Goal: Transaction & Acquisition: Purchase product/service

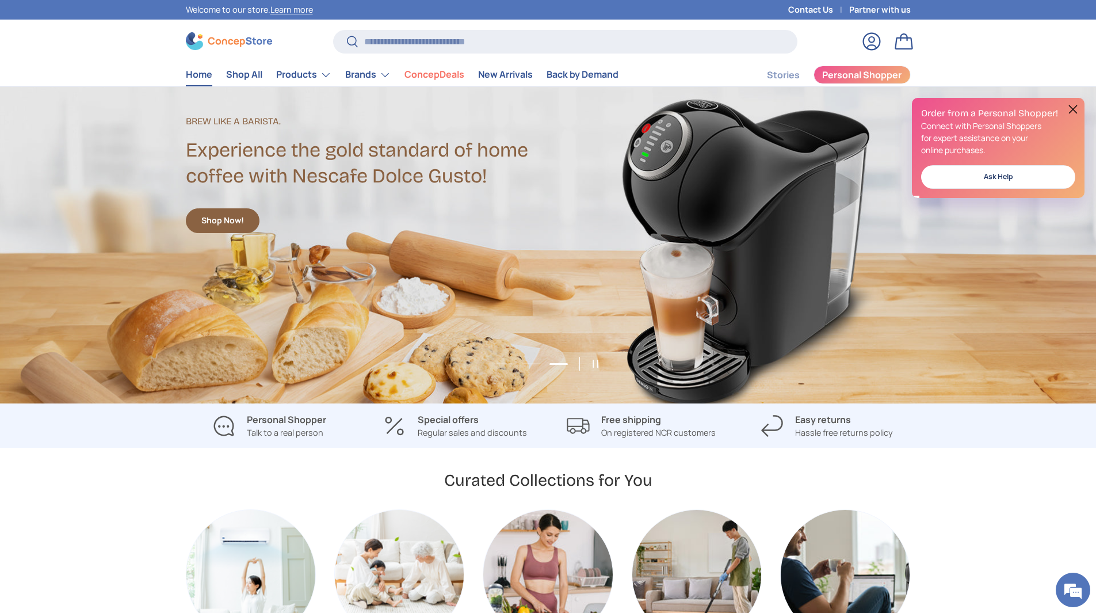
click at [288, 2] on div "Welcome to our store. Learn more" at bounding box center [484, 10] width 597 height 20
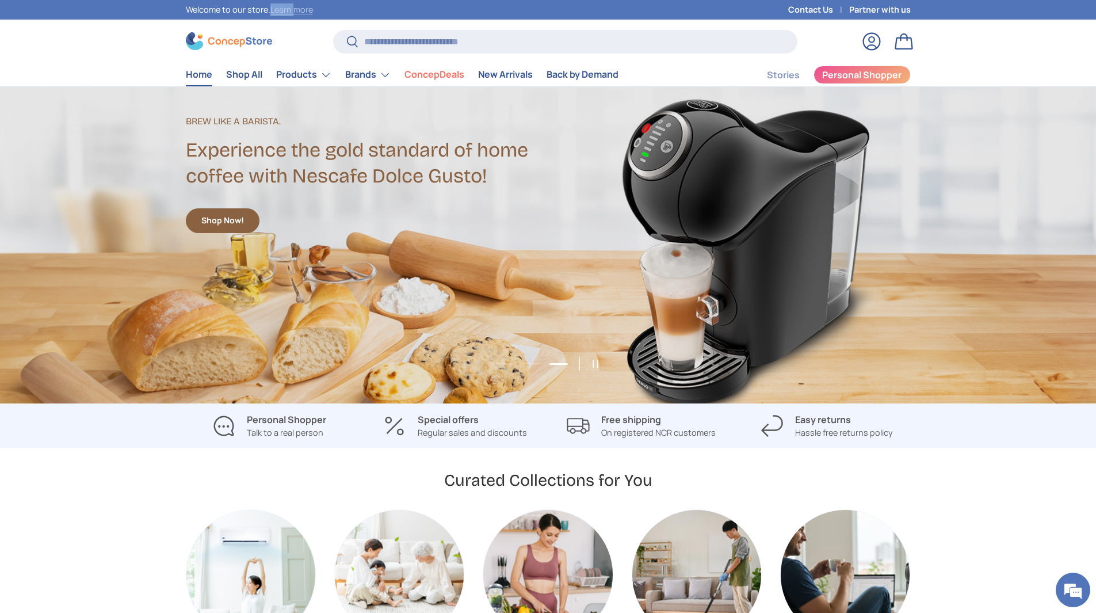
click at [289, 7] on link "Learn more" at bounding box center [291, 9] width 43 height 11
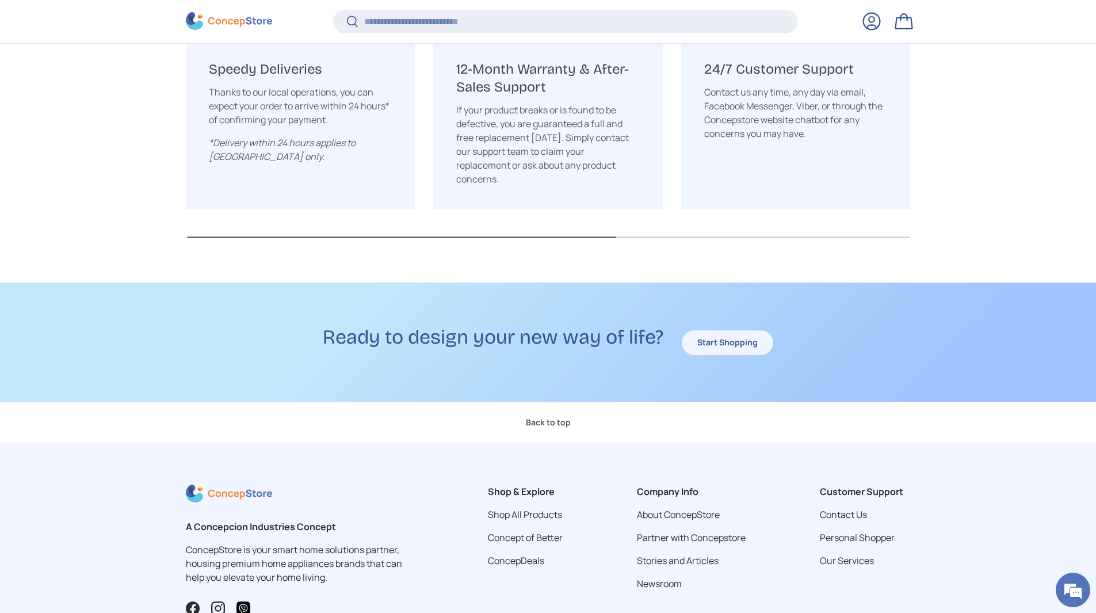
scroll to position [1736, 0]
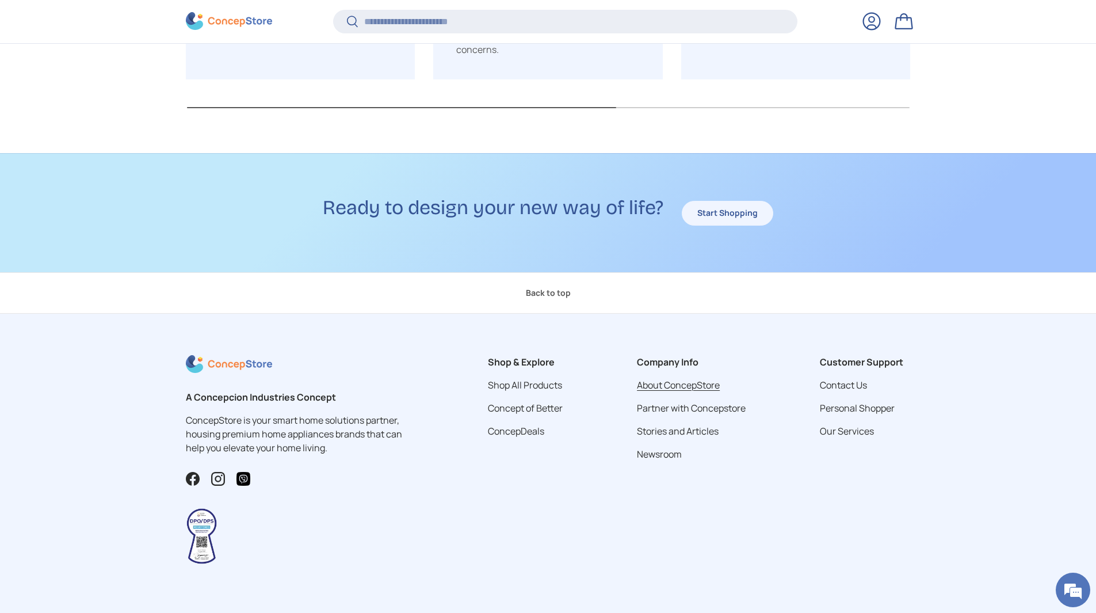
click at [673, 379] on link "About ConcepStore" at bounding box center [678, 385] width 83 height 13
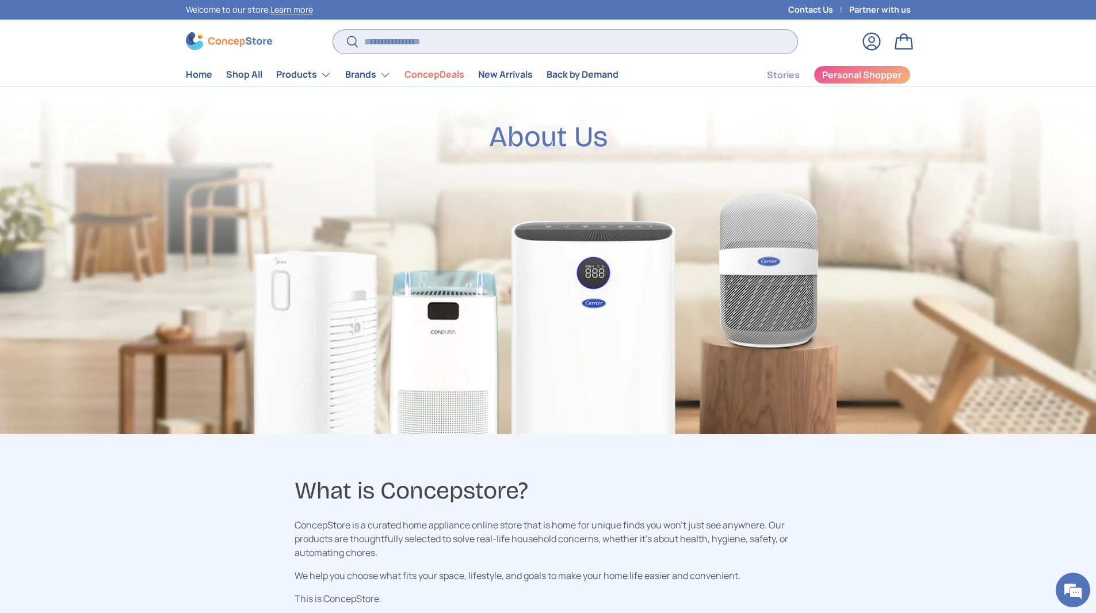
click at [411, 44] on input "Search" at bounding box center [565, 42] width 464 height 24
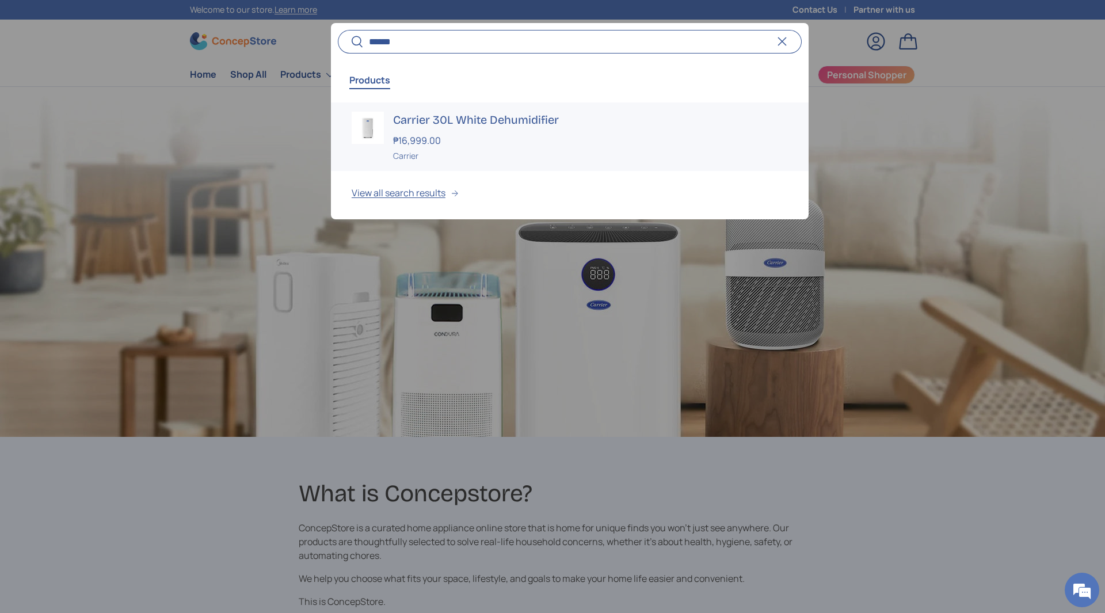
type input "******"
click at [532, 129] on div "Carrier 30L White Dehumidifier ₱16,999.00 Unit price / Unavailable Carrier" at bounding box center [590, 137] width 395 height 50
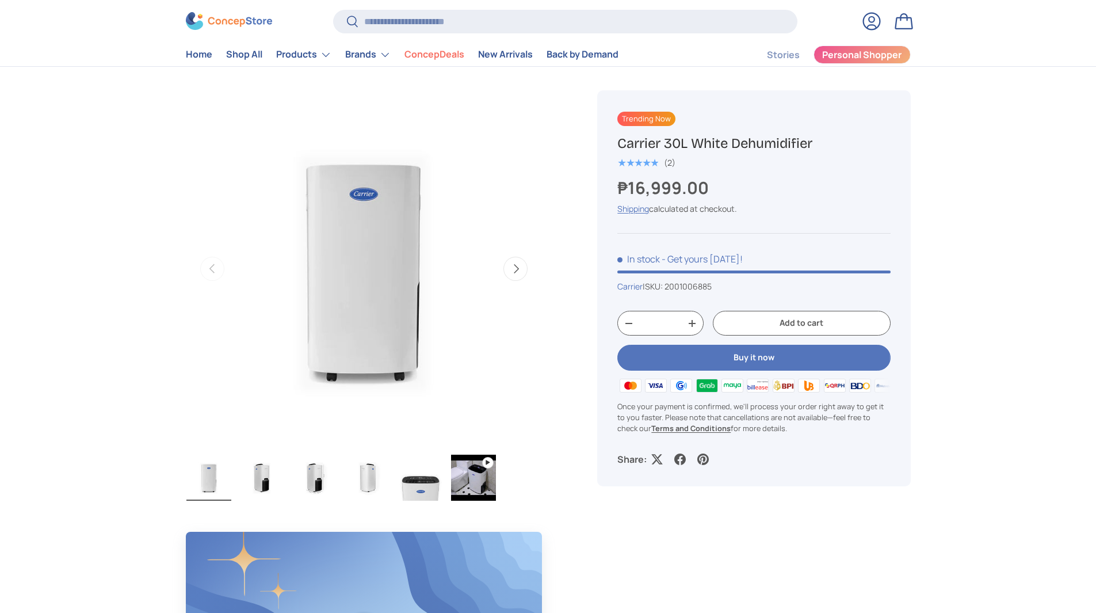
click at [357, 283] on img "Gallery Viewer" at bounding box center [363, 268] width 357 height 357
click at [515, 262] on button "Next" at bounding box center [516, 269] width 24 height 24
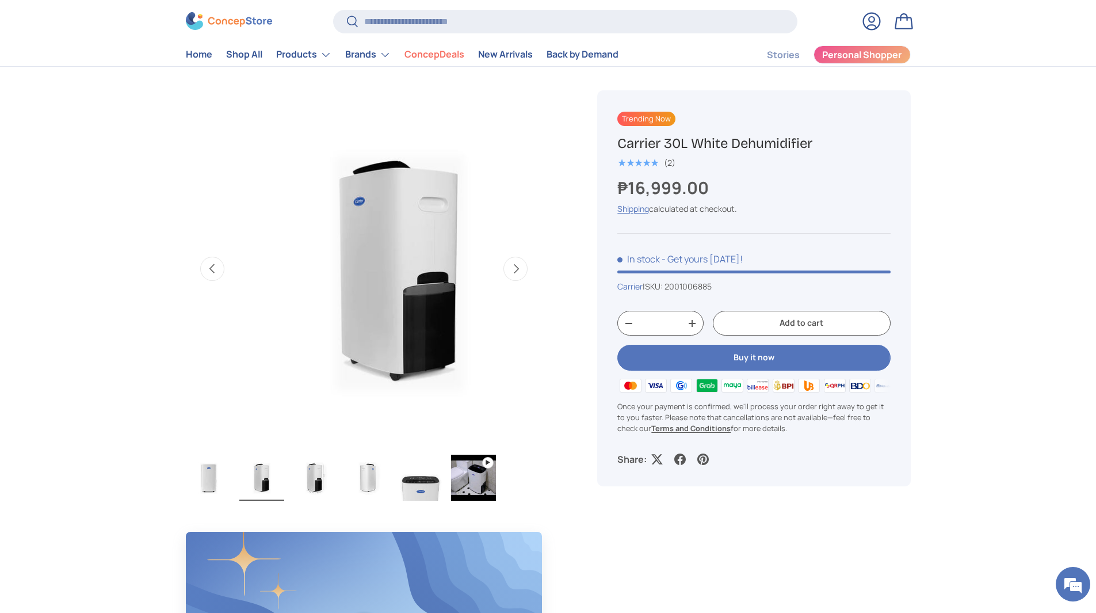
scroll to position [0, 363]
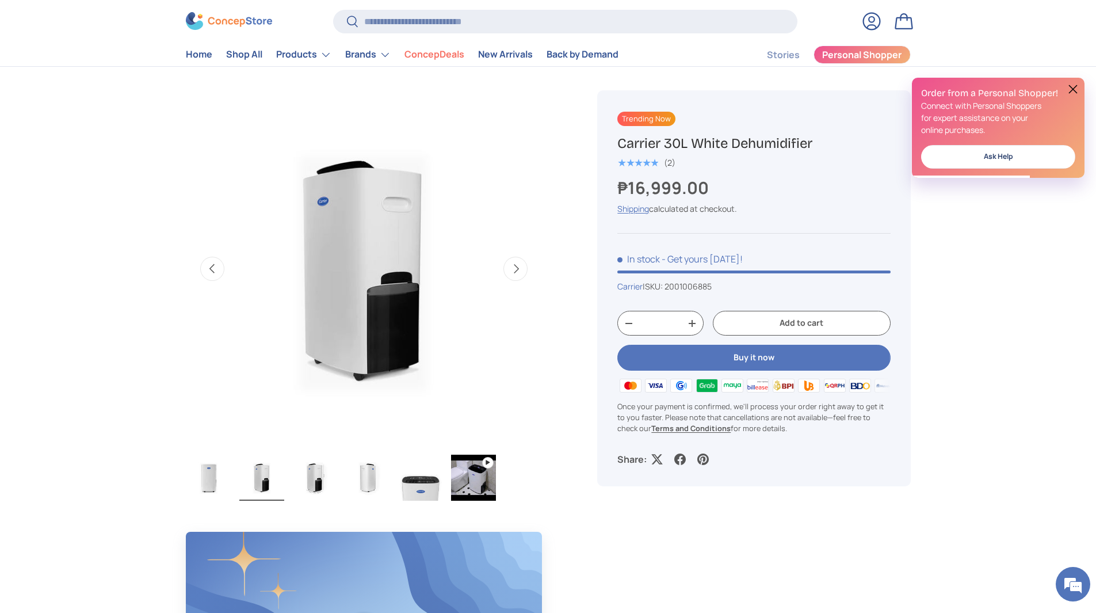
click at [518, 270] on button "Next" at bounding box center [516, 269] width 24 height 24
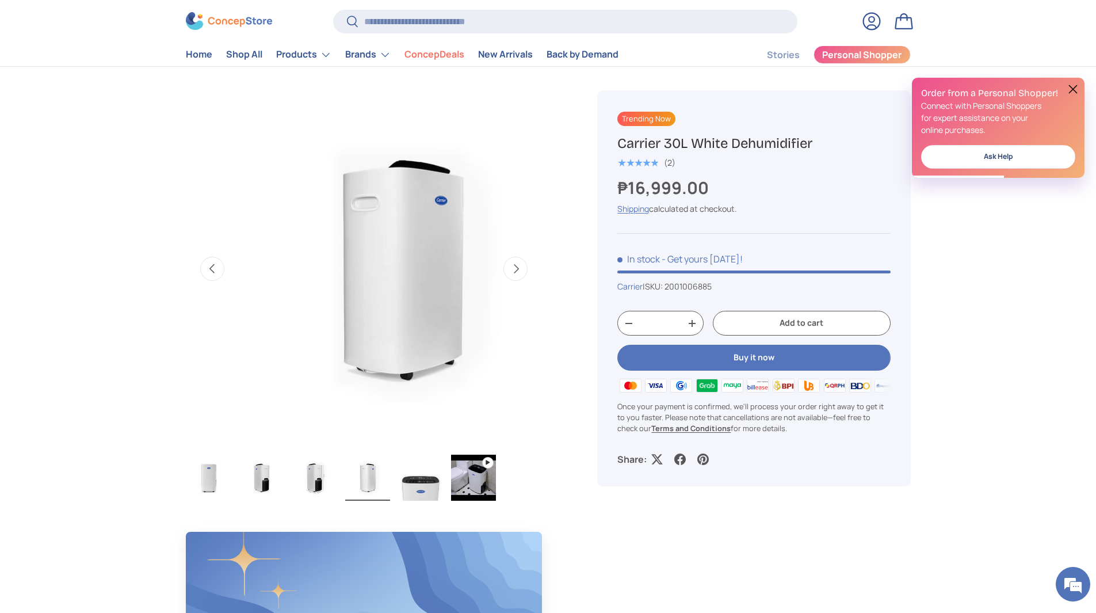
scroll to position [0, 1087]
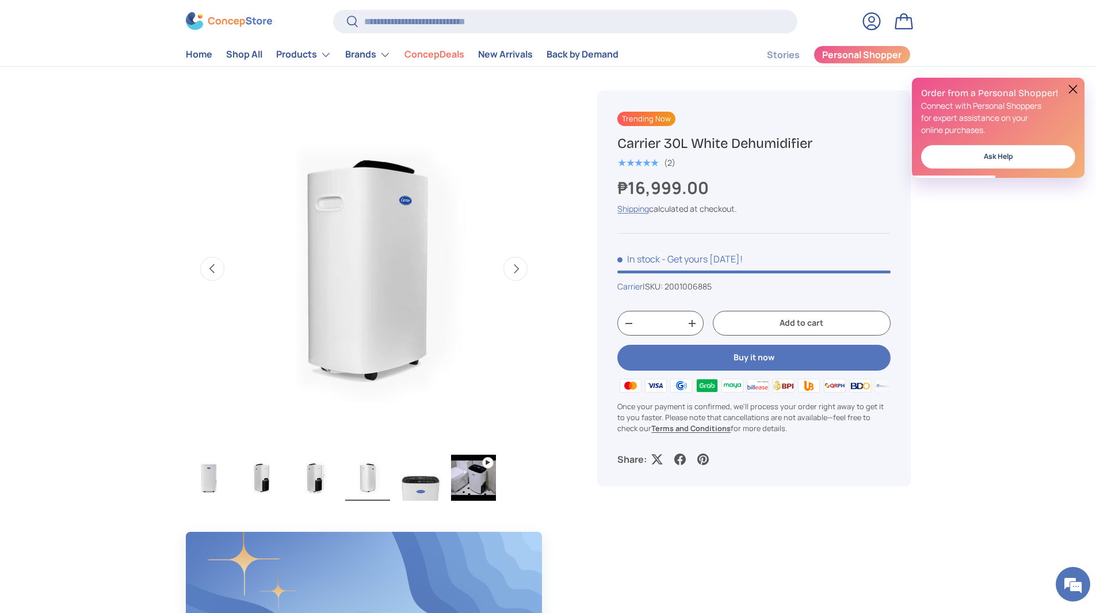
click at [518, 270] on button "Next" at bounding box center [516, 269] width 24 height 24
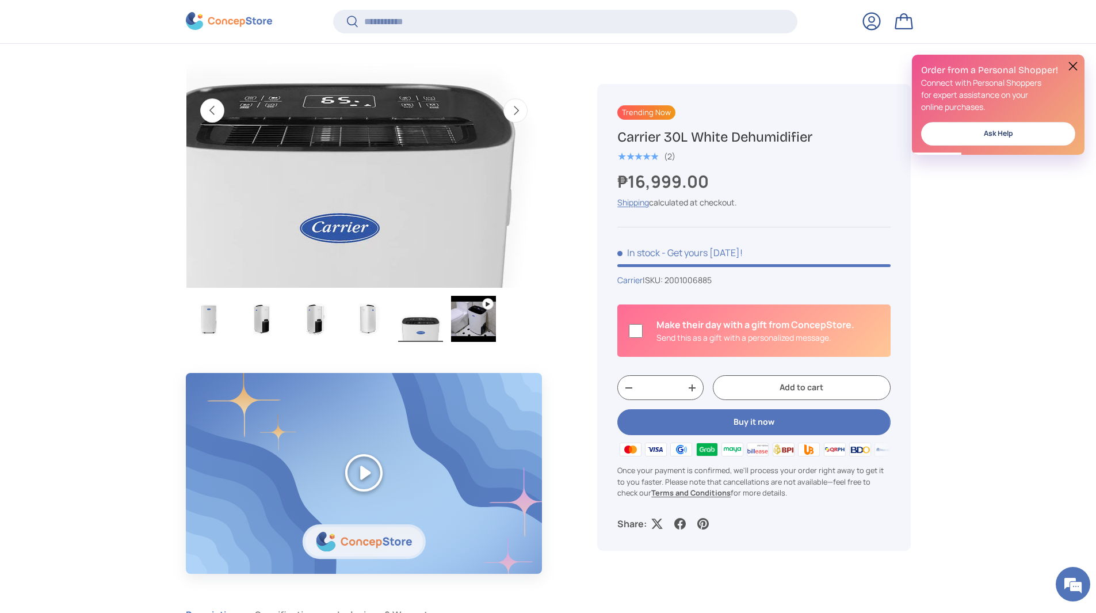
scroll to position [516, 0]
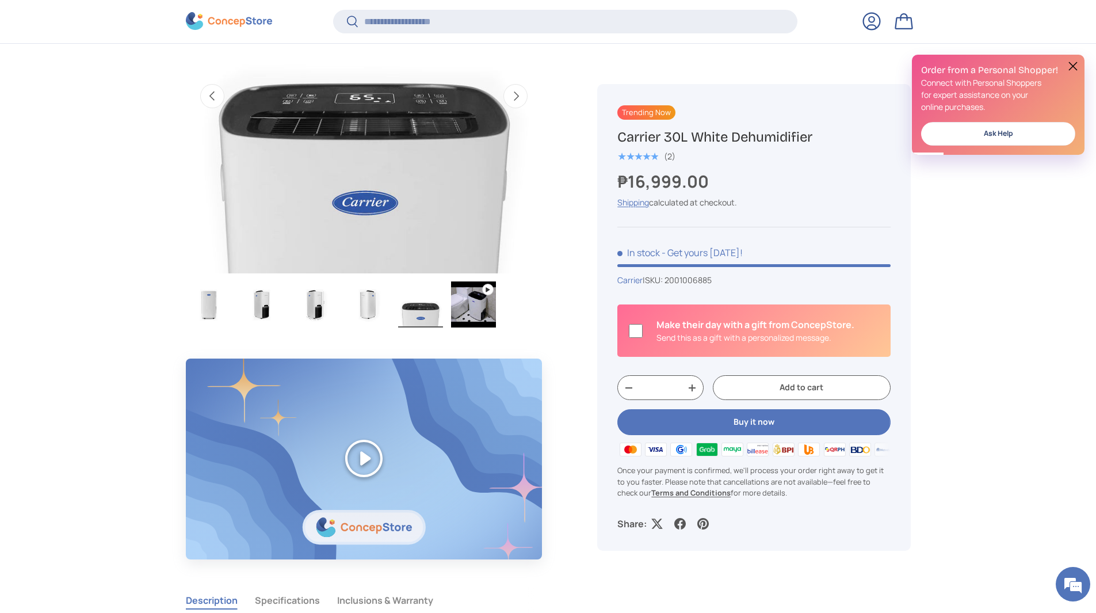
click at [485, 305] on img "Gallery Viewer" at bounding box center [473, 304] width 45 height 46
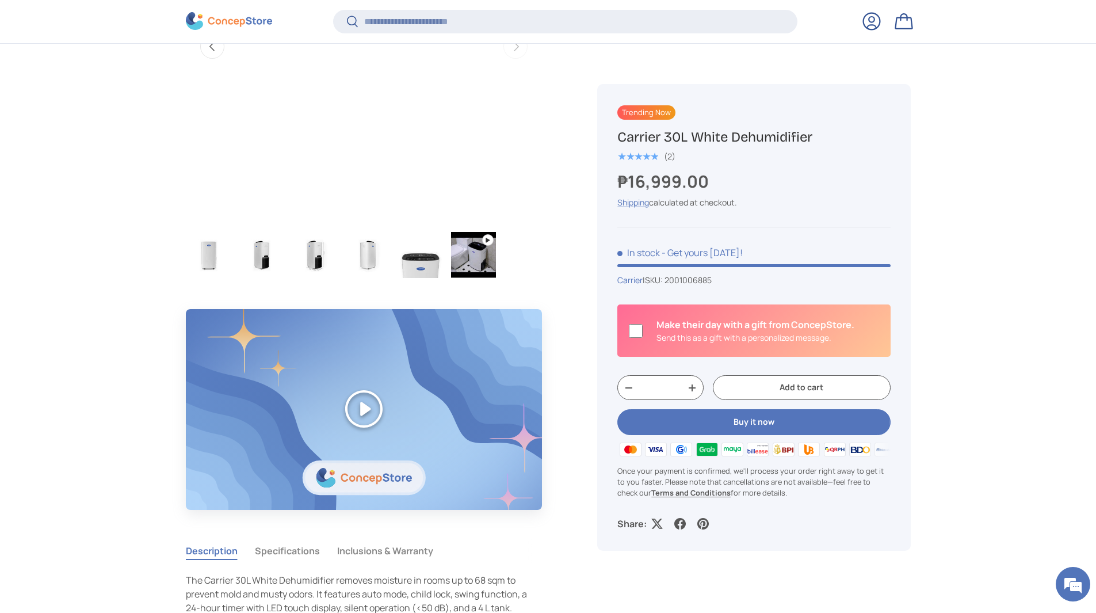
scroll to position [631, 0]
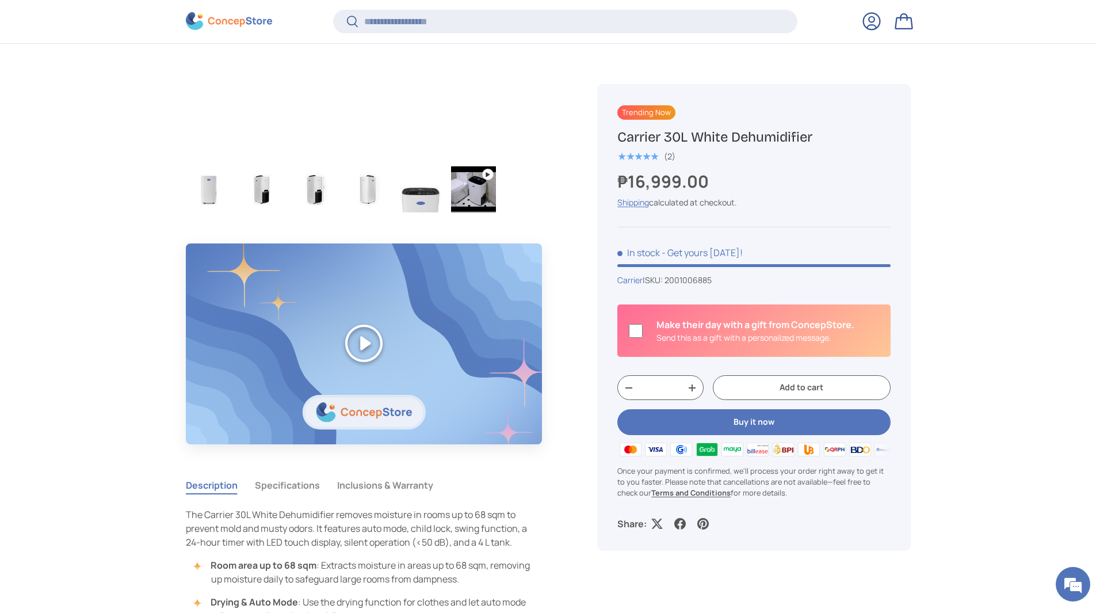
click at [359, 350] on button "Play" at bounding box center [364, 343] width 357 height 200
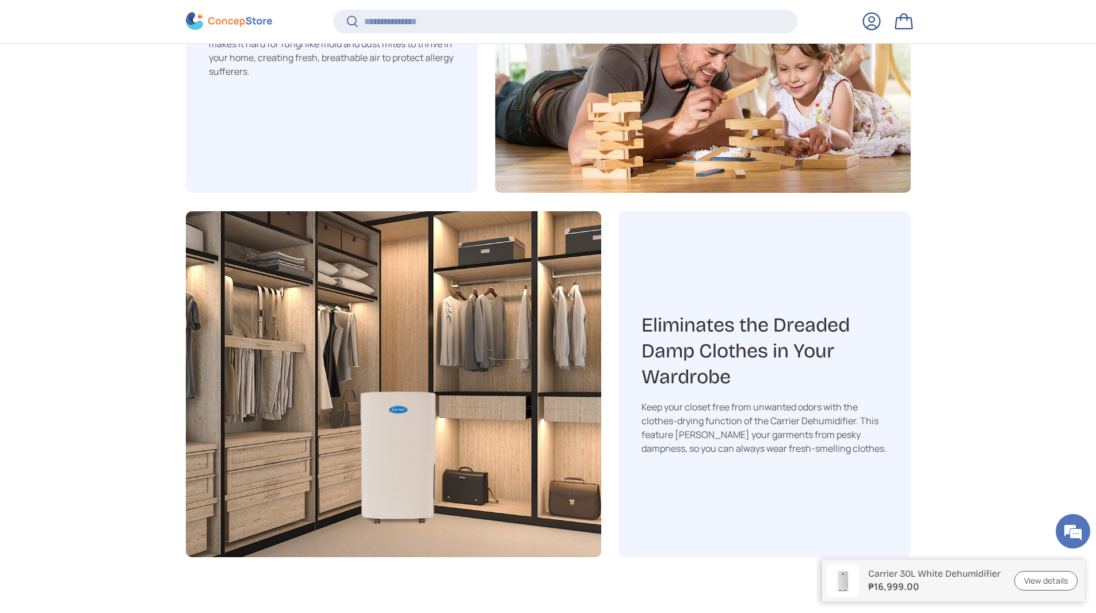
scroll to position [2184, 0]
